Goal: Task Accomplishment & Management: Manage account settings

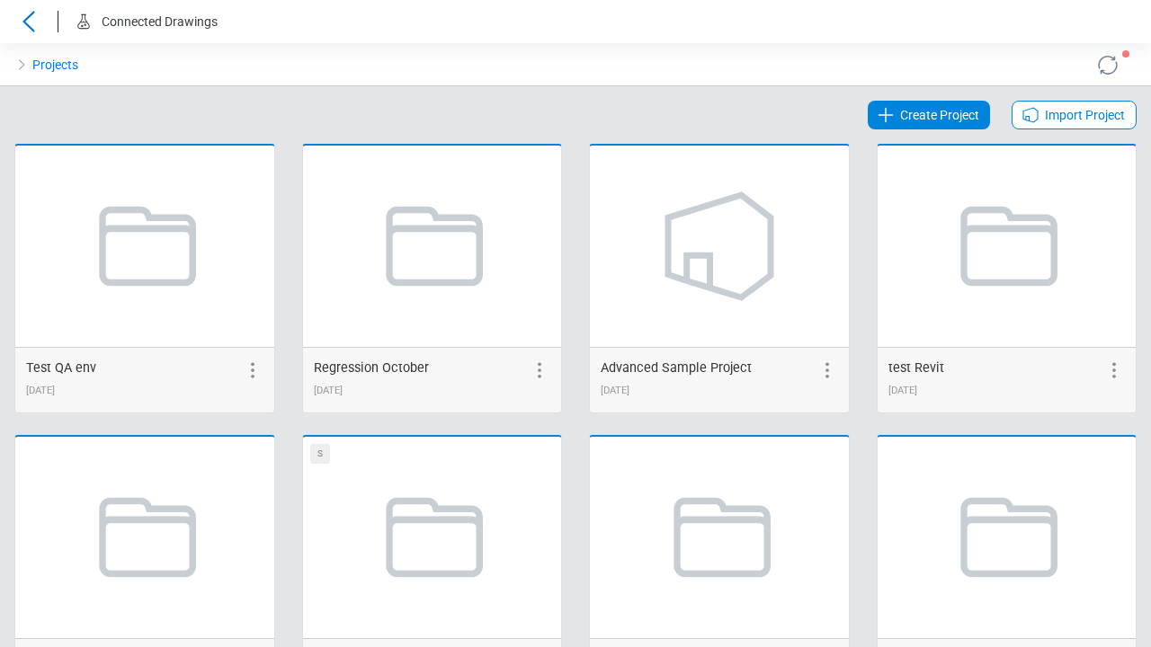
click at [930, 115] on span "Create Project" at bounding box center [939, 115] width 79 height 22
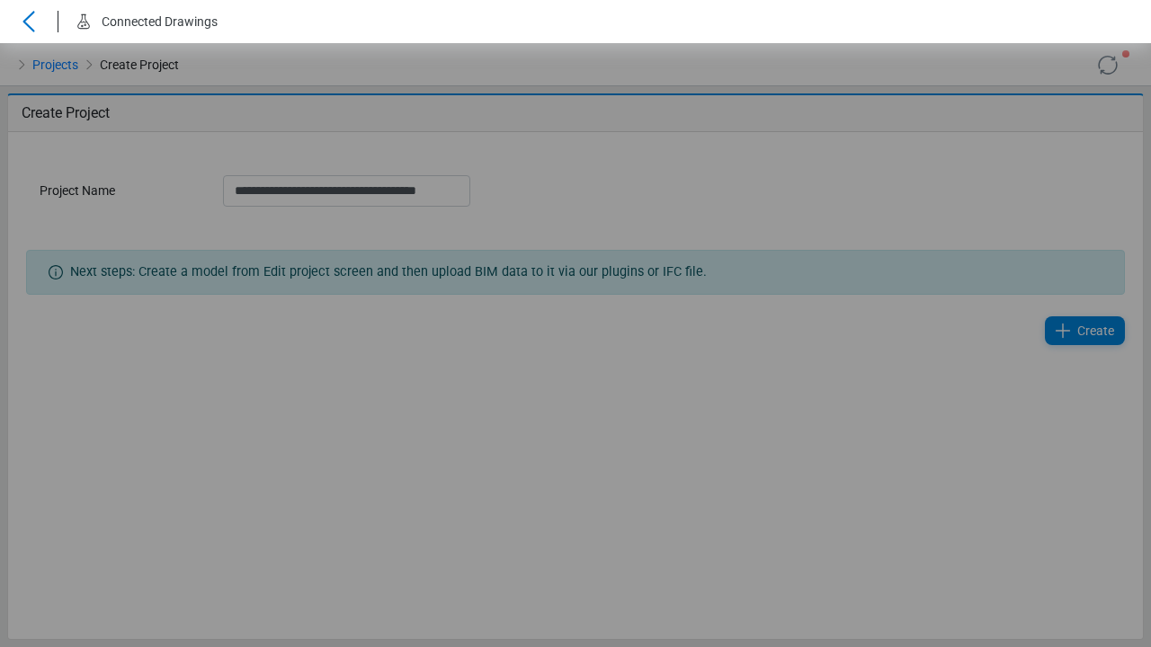
scroll to position [0, 6]
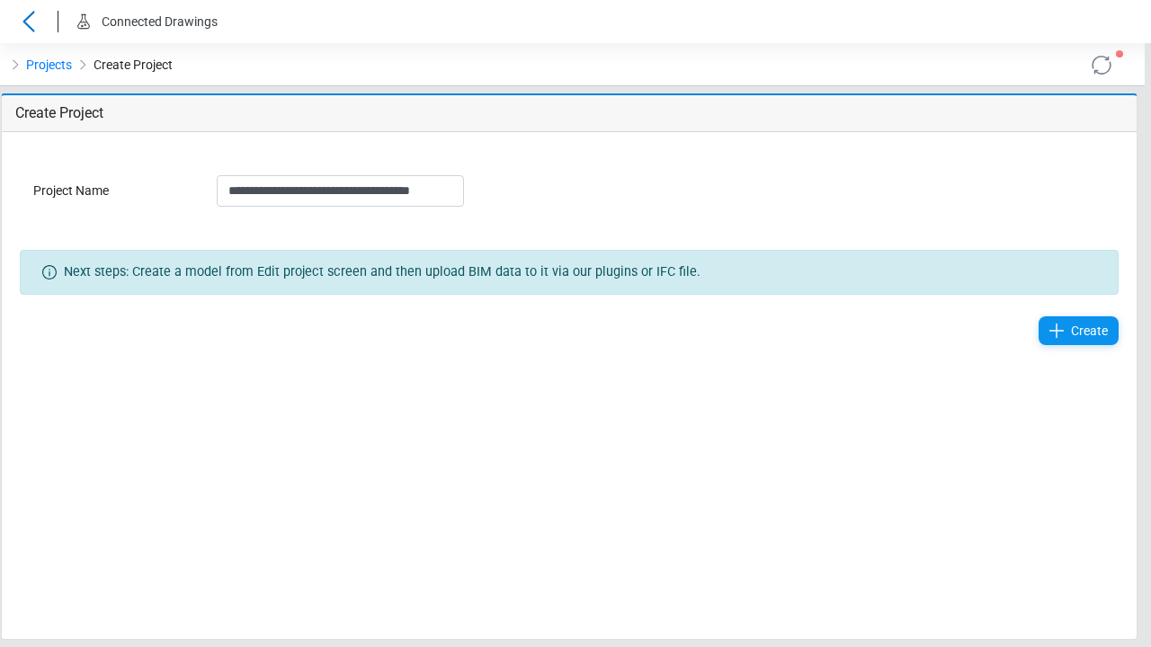
type input "**********"
click at [1085, 331] on span "Create" at bounding box center [1089, 331] width 37 height 22
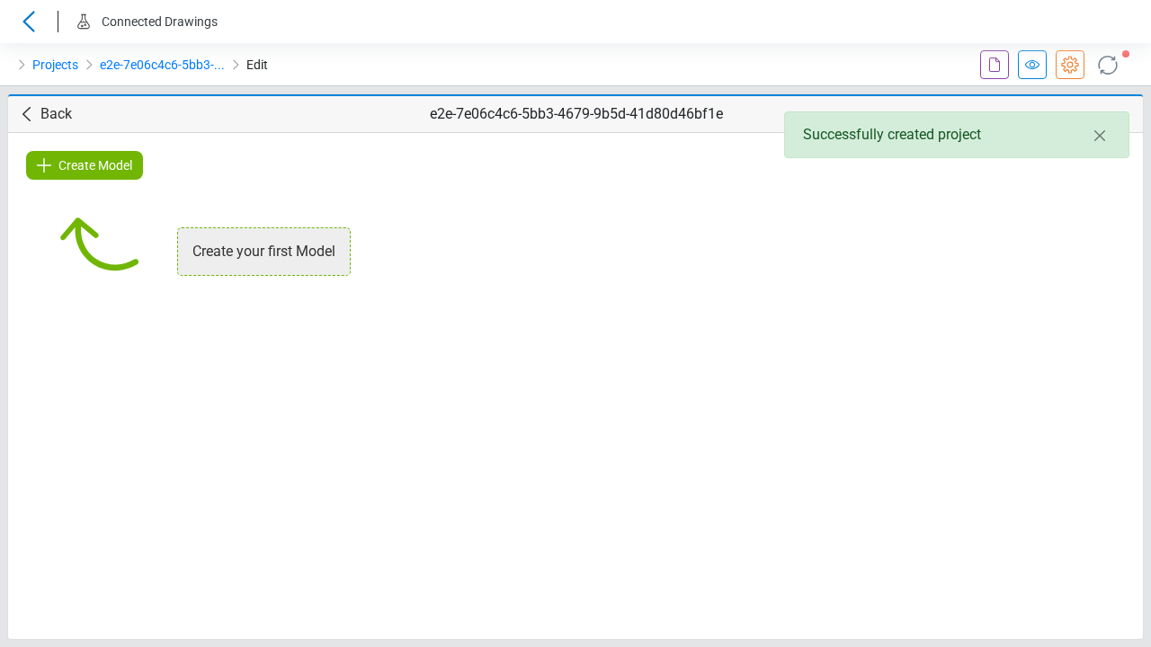
click at [85, 165] on span "Create Model" at bounding box center [95, 166] width 74 height 22
type input "**********"
click at [750, 259] on span "Create" at bounding box center [760, 259] width 37 height 22
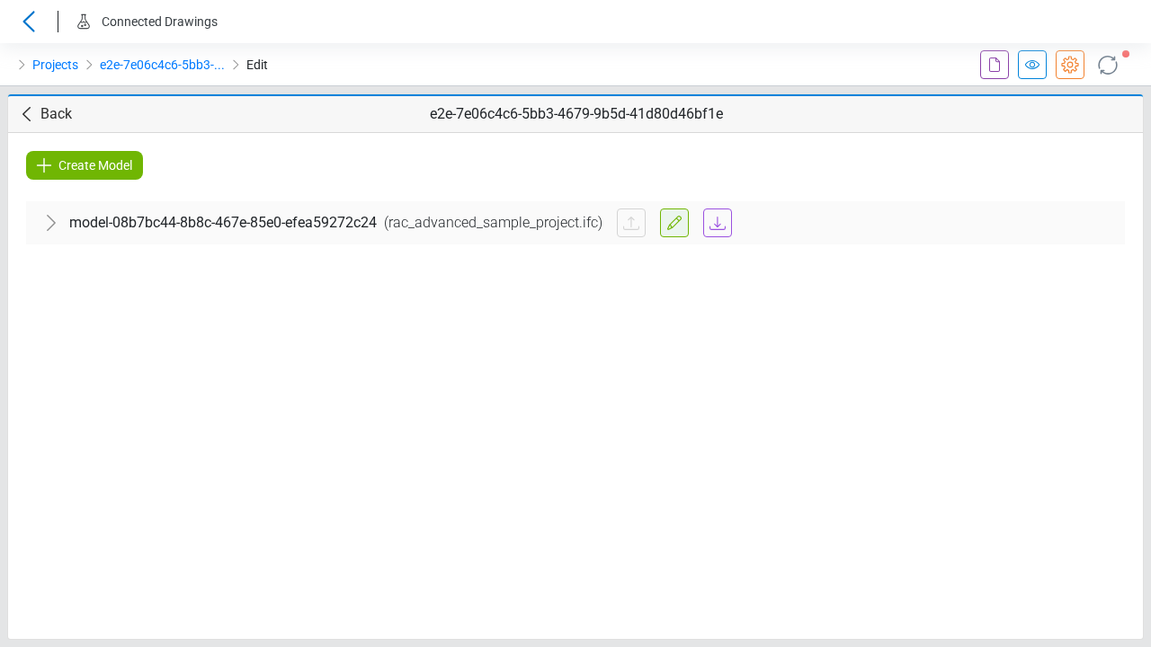
click at [663, 223] on icon at bounding box center [674, 223] width 22 height 22
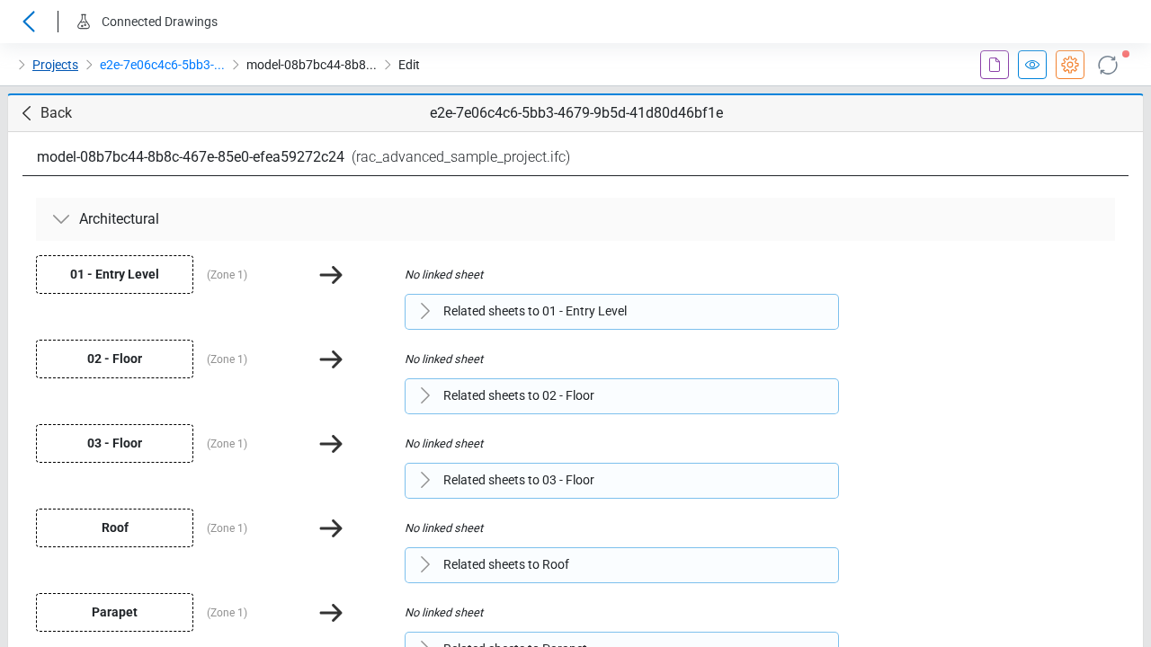
click at [54, 65] on link "Projects" at bounding box center [55, 65] width 46 height 22
click at [160, 65] on link "e2e-7e06c4c6-5bb3-..." at bounding box center [162, 65] width 125 height 22
click at [994, 65] on icon at bounding box center [995, 65] width 22 height 22
click at [1032, 65] on icon at bounding box center [1032, 65] width 22 height 22
click at [1070, 65] on icon at bounding box center [1070, 65] width 22 height 22
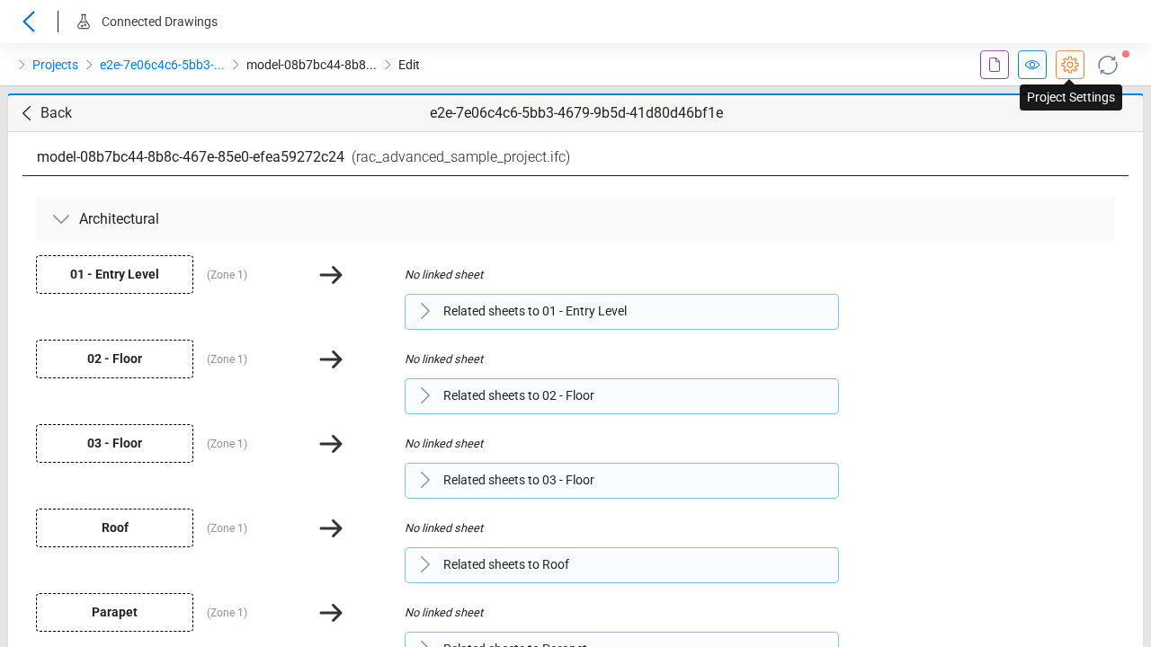
click at [1108, 65] on icon at bounding box center [1107, 64] width 29 height 29
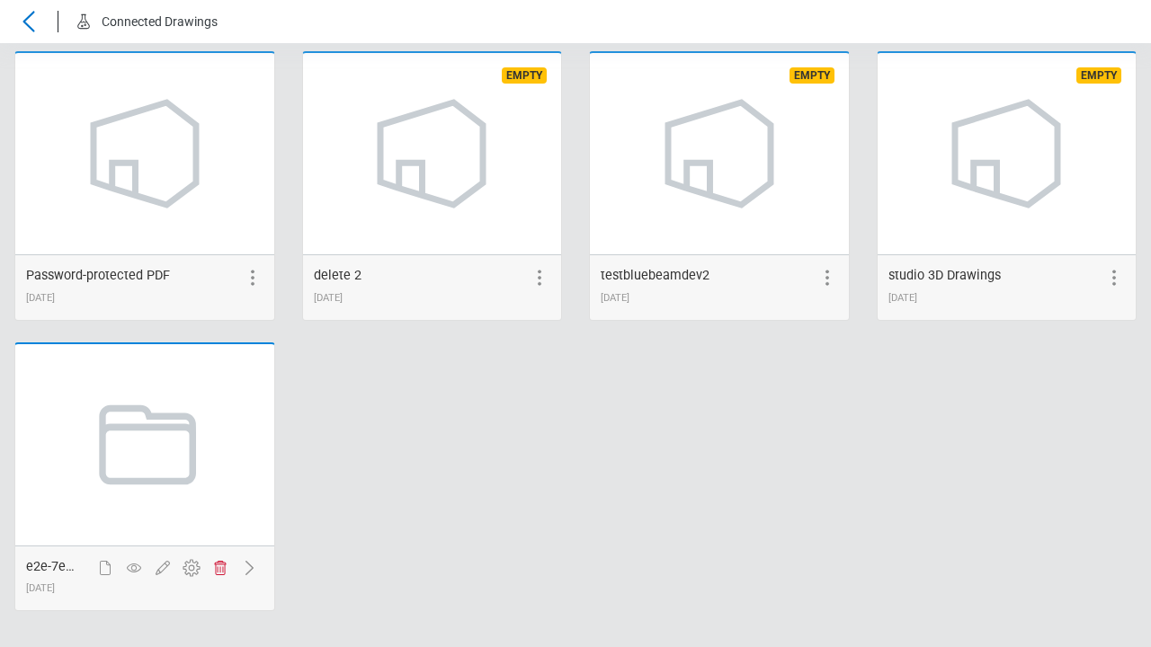
click at [219, 579] on icon at bounding box center [220, 568] width 22 height 22
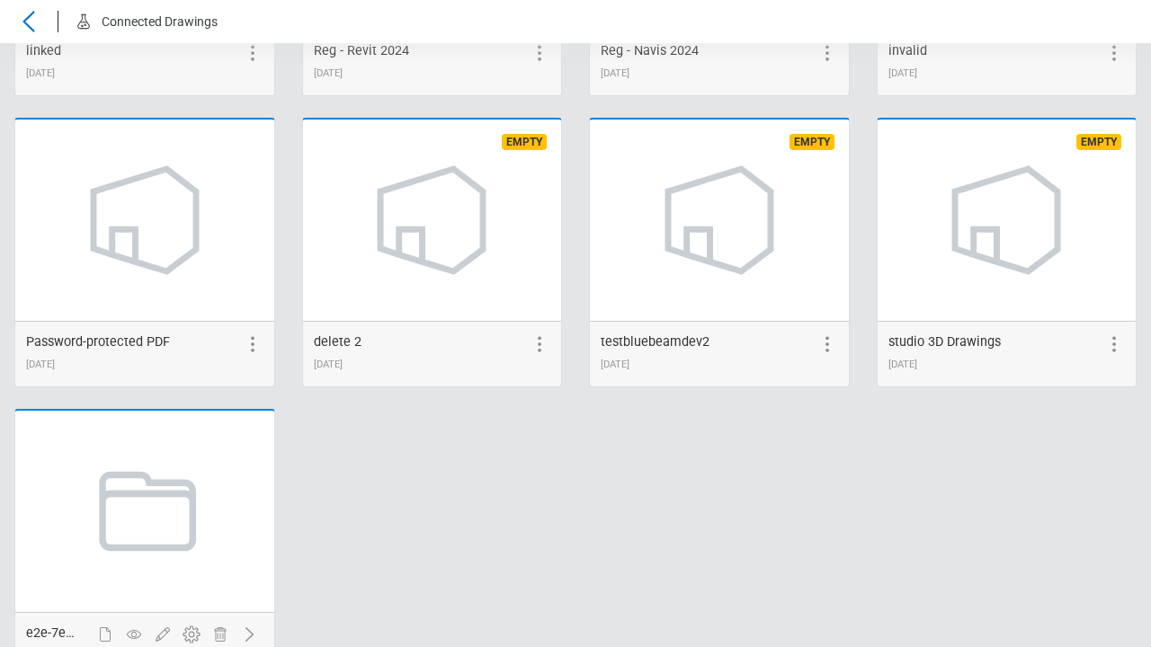
click at [726, 171] on span "Delete" at bounding box center [726, 160] width 34 height 22
